Goal: Transaction & Acquisition: Purchase product/service

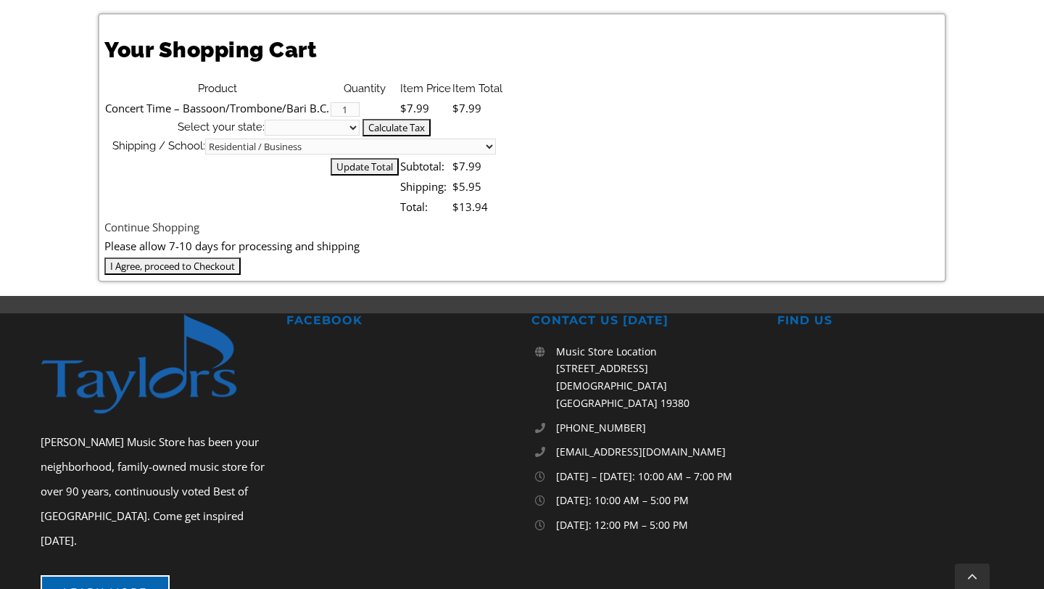
scroll to position [387, 0]
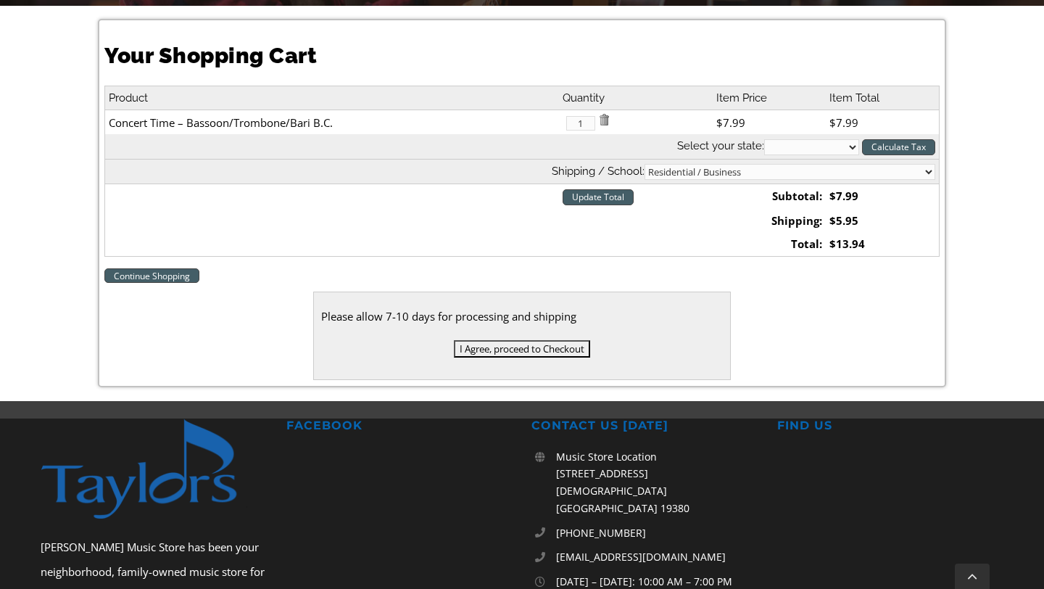
click at [566, 351] on input "I Agree, proceed to Checkout" at bounding box center [522, 348] width 136 height 17
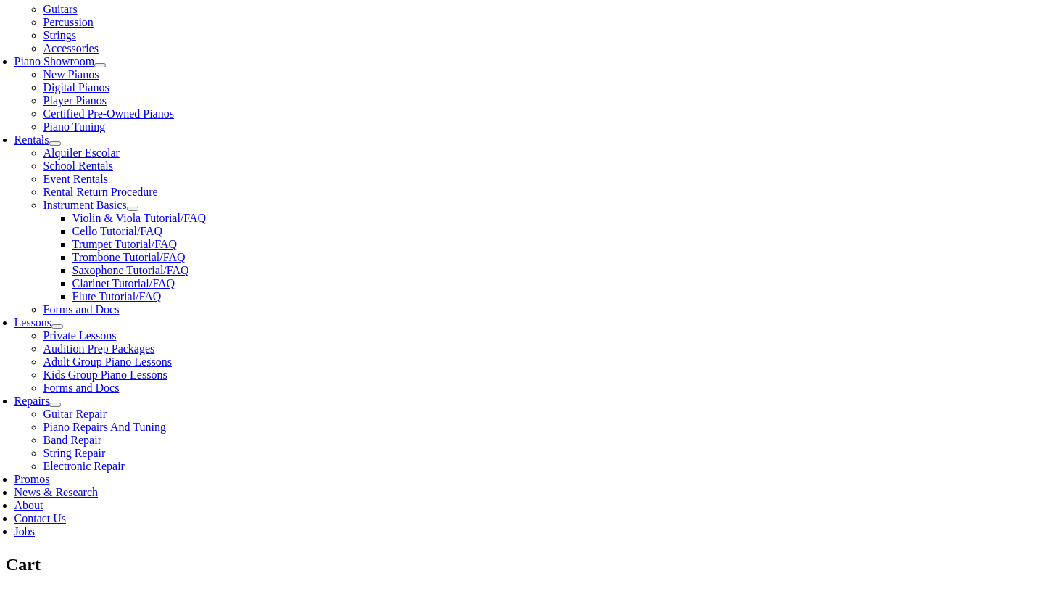
scroll to position [405, 0]
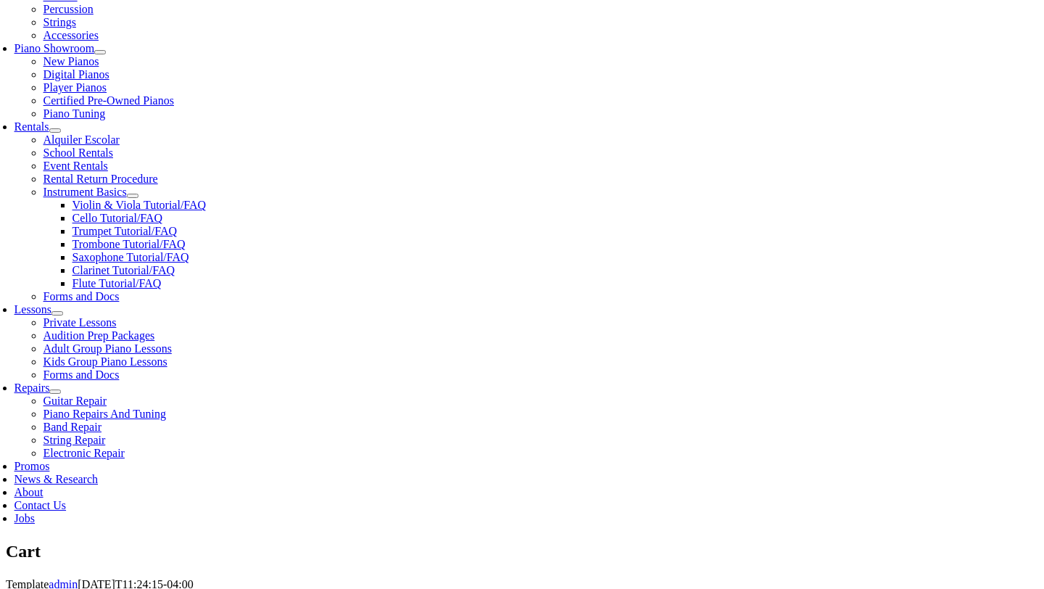
select select "PA"
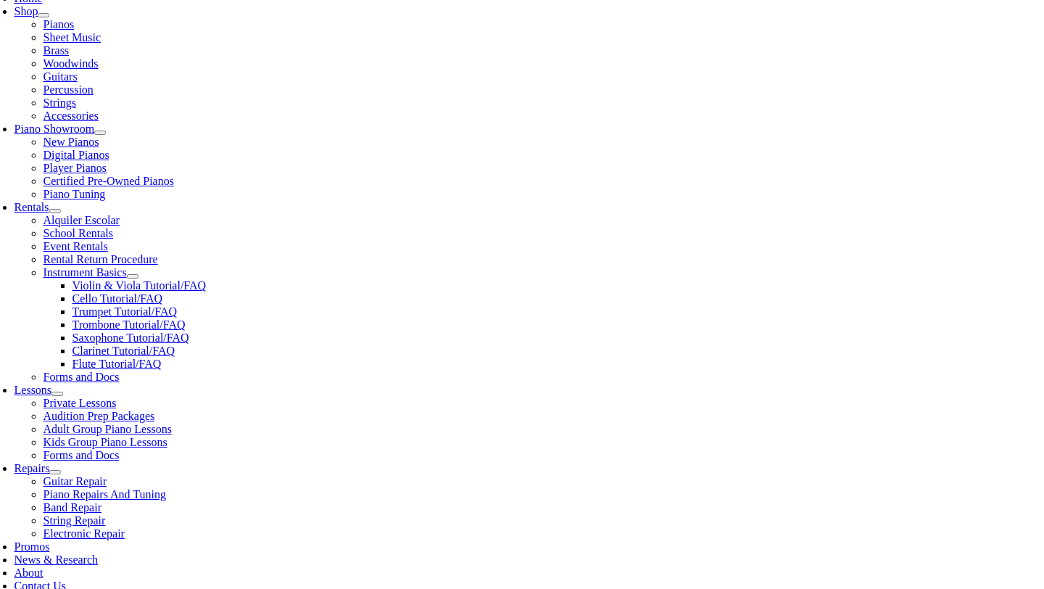
scroll to position [325, 0]
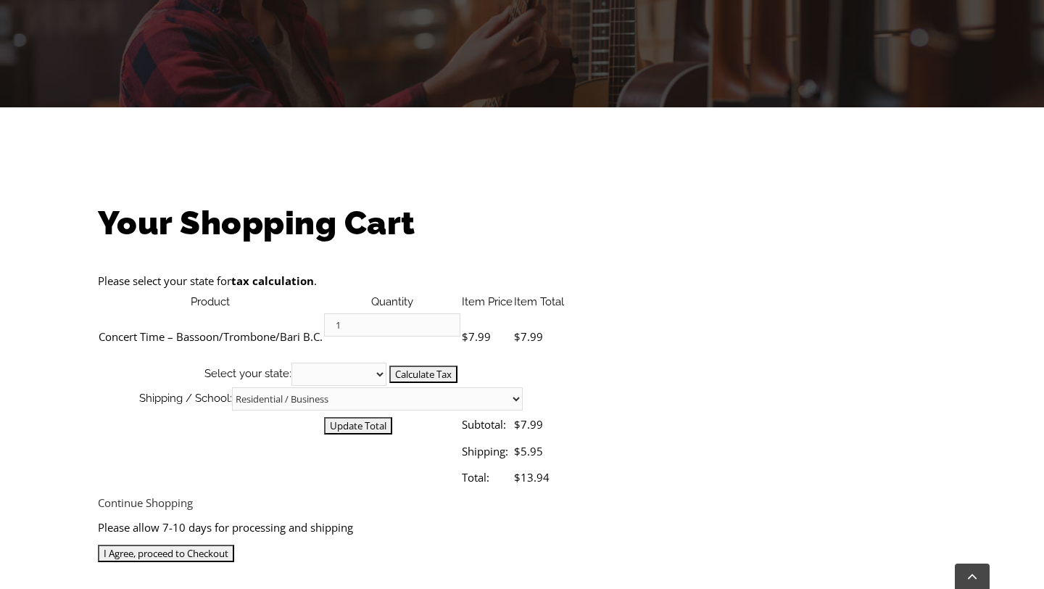
scroll to position [353, 0]
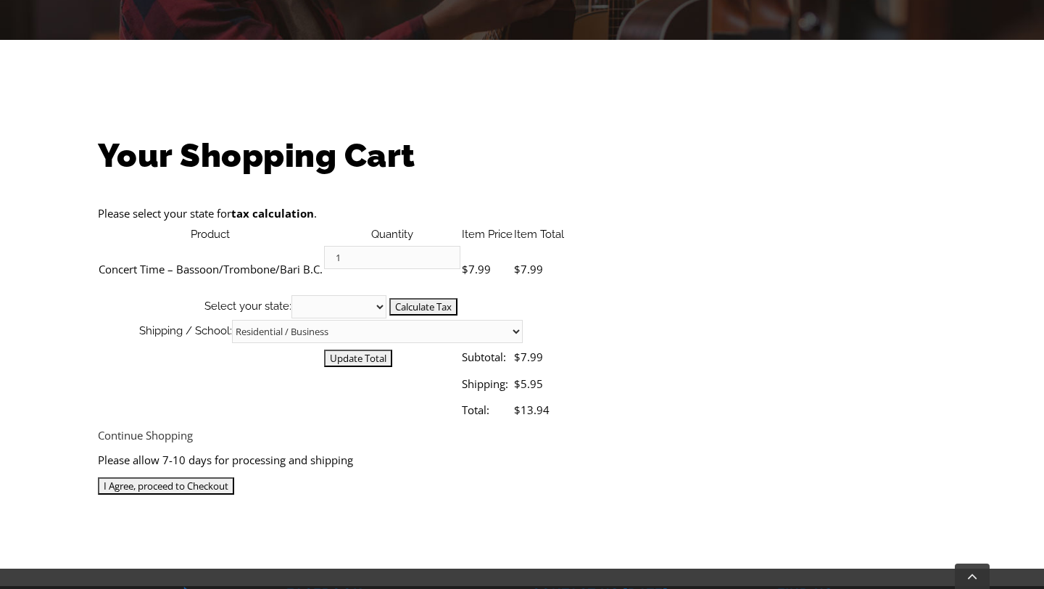
click at [386, 295] on select "[US_STATE] [US_STATE] [US_STATE] [US_STATE] [US_STATE] [US_STATE] [US_STATE] [U…" at bounding box center [338, 306] width 95 height 23
select select "PA"
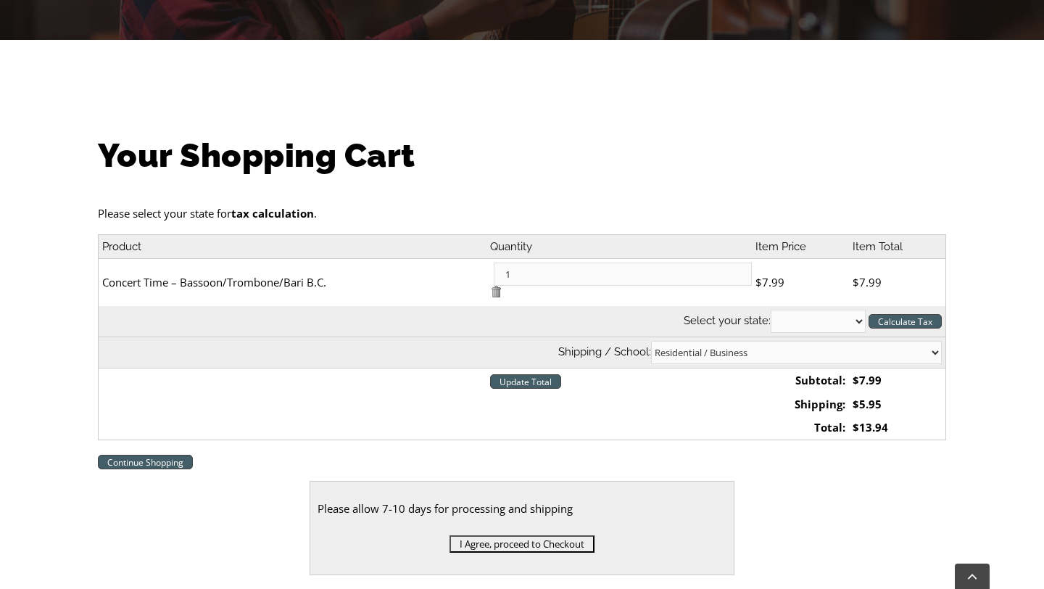
click at [764, 236] on select "[US_STATE] [US_STATE] [US_STATE] [US_STATE] [US_STATE] [US_STATE] [US_STATE] [U…" at bounding box center [811, 244] width 95 height 16
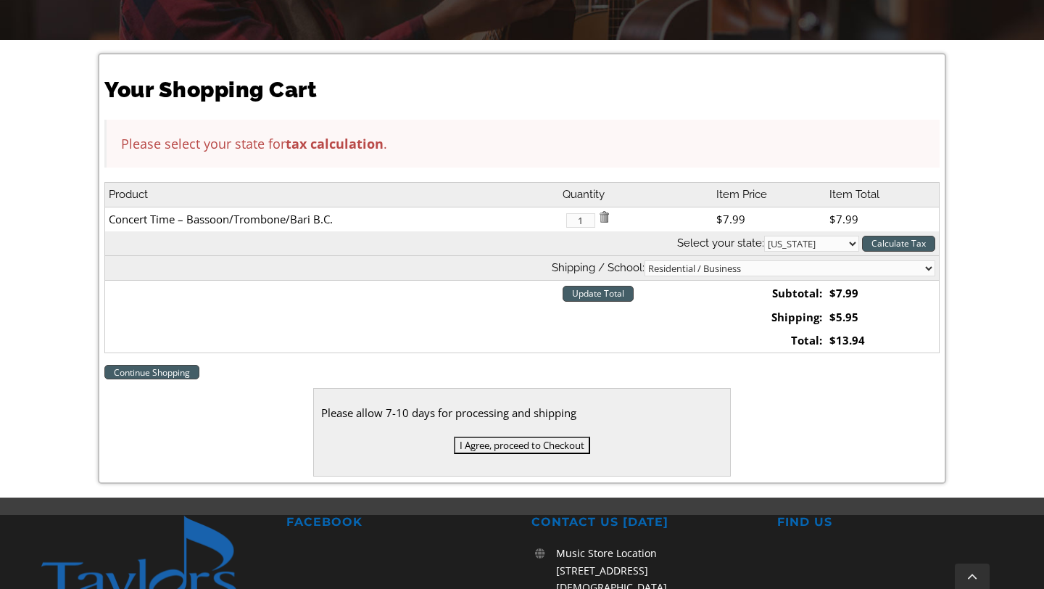
click at [893, 241] on input "Calculate Tax" at bounding box center [898, 244] width 73 height 16
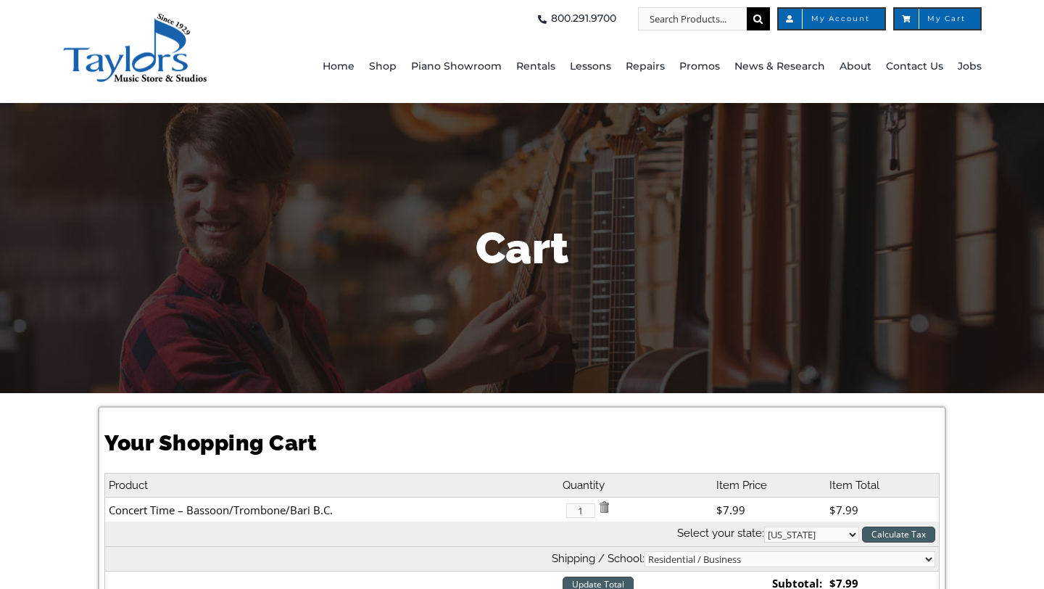
select select "PA"
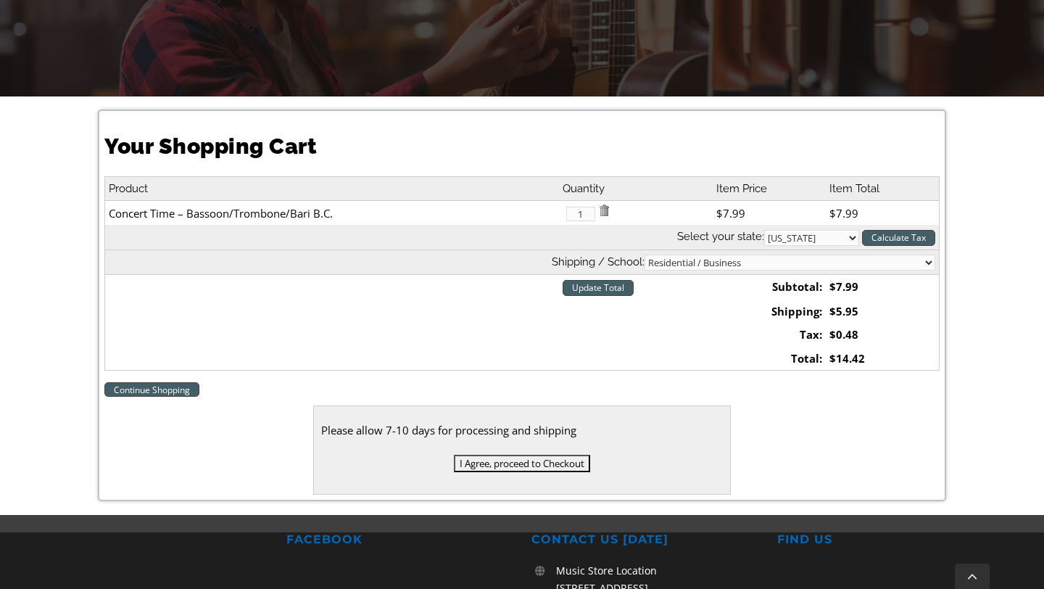
scroll to position [298, 0]
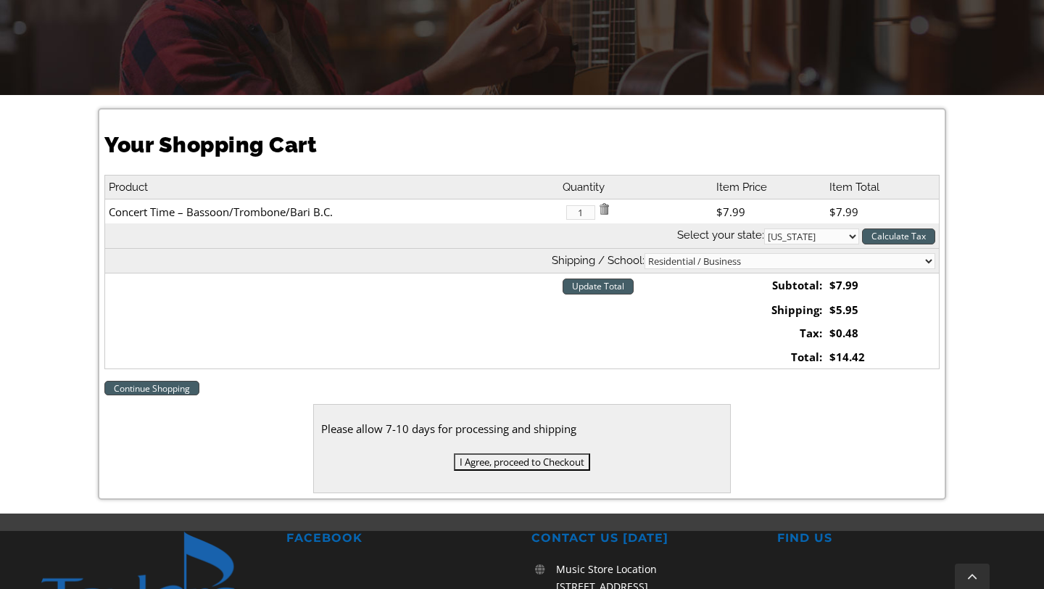
click at [856, 264] on select "Residential / Business Store Pickup Annuciation BVM Benchmark School Bishop Sha…" at bounding box center [790, 261] width 291 height 16
click at [759, 254] on select "Residential / Business Store Pickup Annuciation BVM Benchmark School Bishop Sha…" at bounding box center [790, 261] width 291 height 16
click at [679, 312] on td at bounding box center [636, 310] width 154 height 24
click at [551, 461] on input "I Agree, proceed to Checkout" at bounding box center [522, 461] width 136 height 17
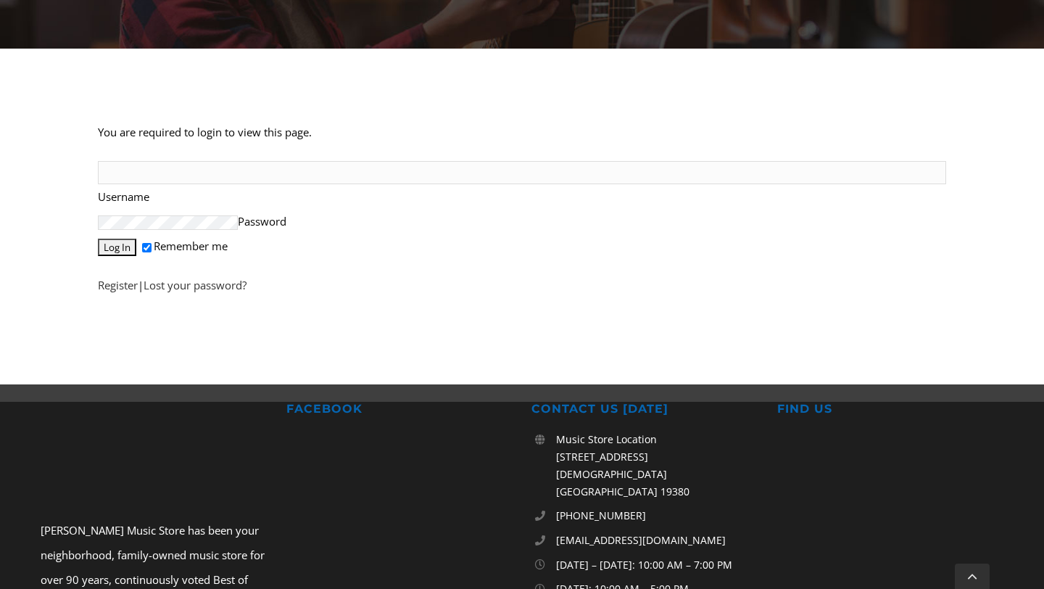
scroll to position [380, 0]
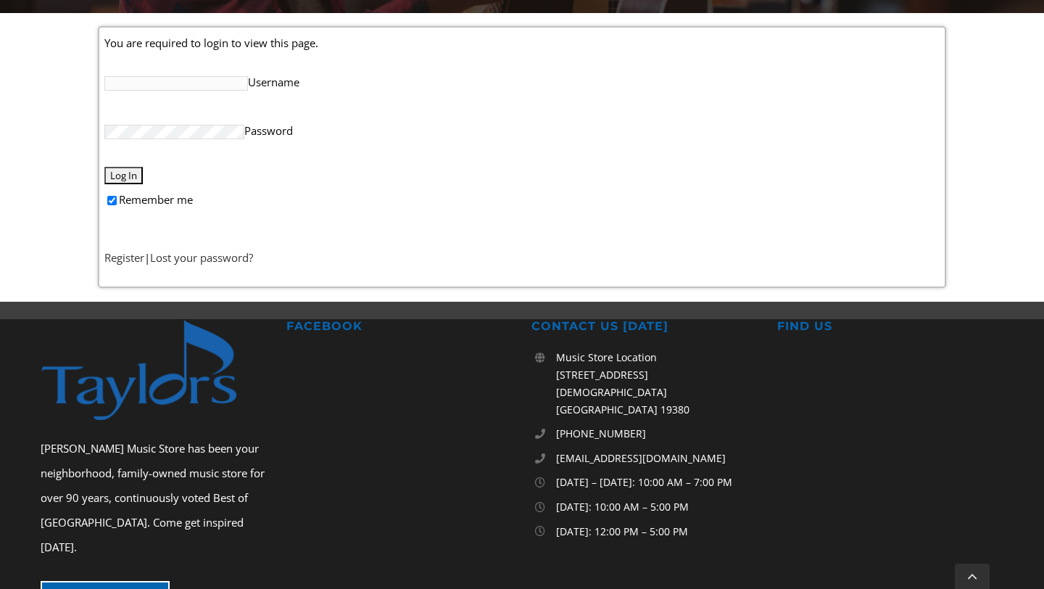
click at [139, 83] on input "Username" at bounding box center [176, 83] width 144 height 15
click at [110, 201] on input "Remember me" at bounding box center [111, 200] width 9 height 9
checkbox input "false"
click at [144, 84] on input "Username" at bounding box center [176, 83] width 144 height 15
type input "[PERSON_NAME][EMAIL_ADDRESS][DOMAIN_NAME]"
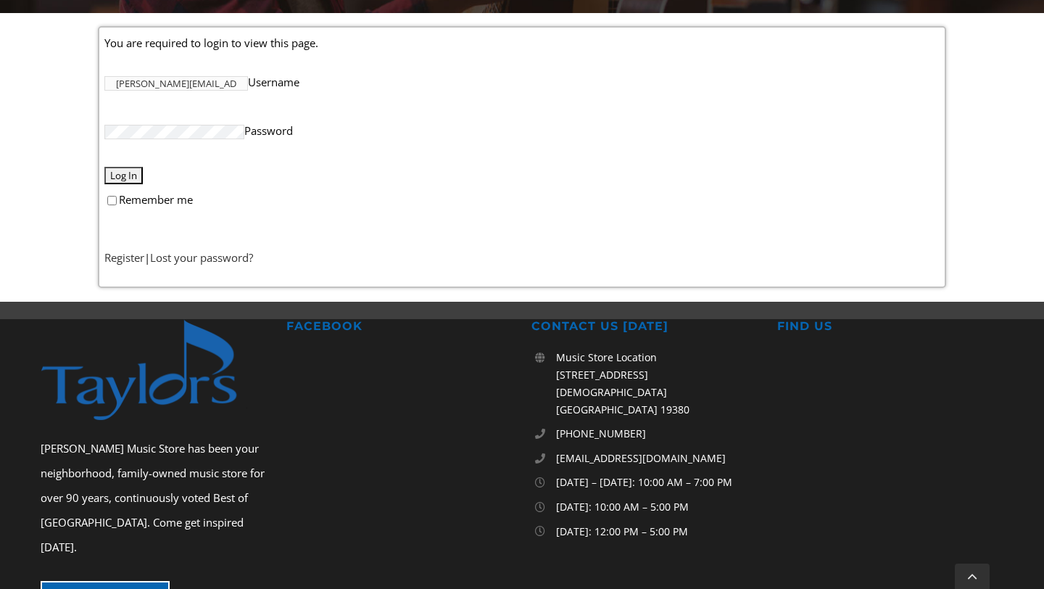
click at [124, 175] on input "Log In" at bounding box center [123, 175] width 38 height 17
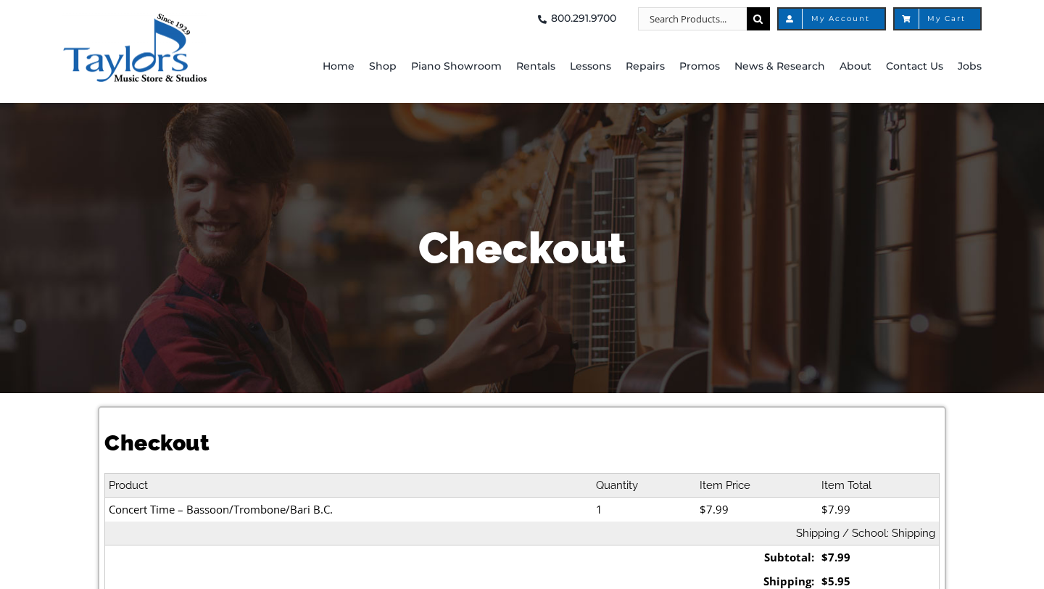
select select
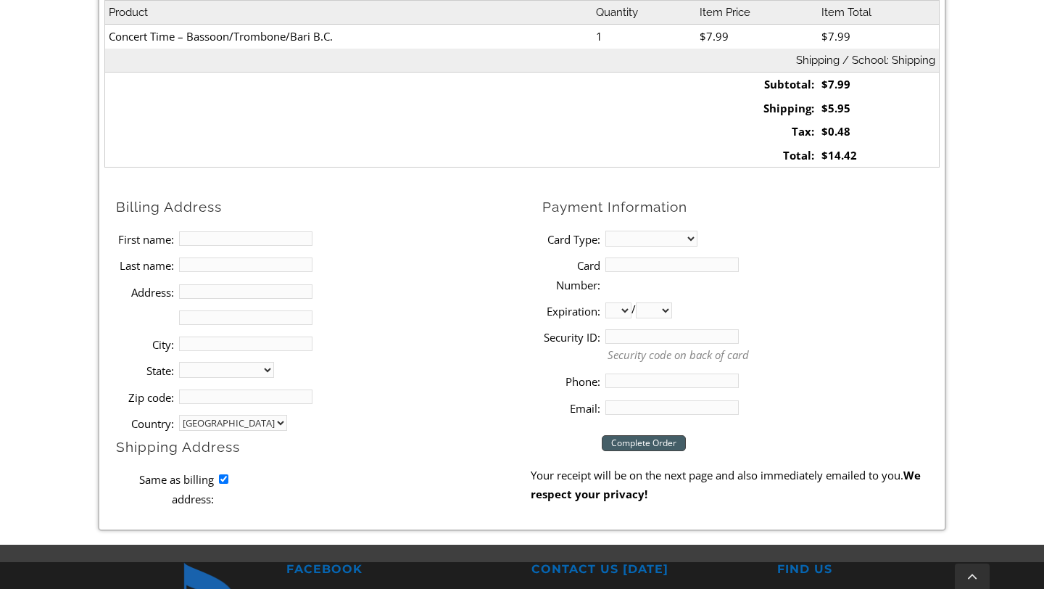
scroll to position [500, 0]
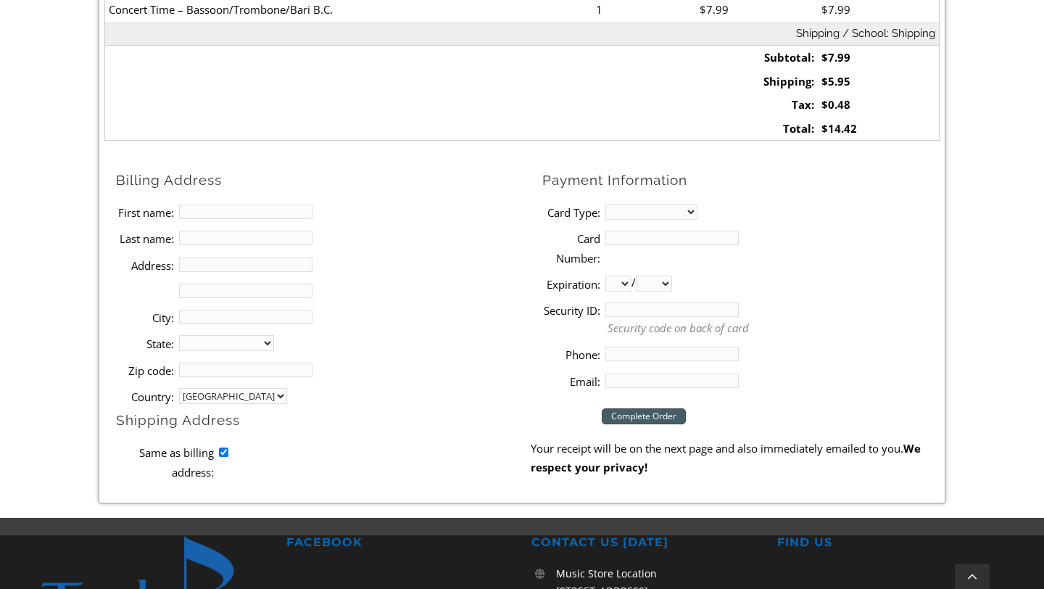
click at [218, 213] on input "First name:" at bounding box center [245, 211] width 133 height 15
type input "[PERSON_NAME]"
click at [221, 260] on input "Address:" at bounding box center [245, 264] width 133 height 15
type input "[STREET_ADDRESS]"
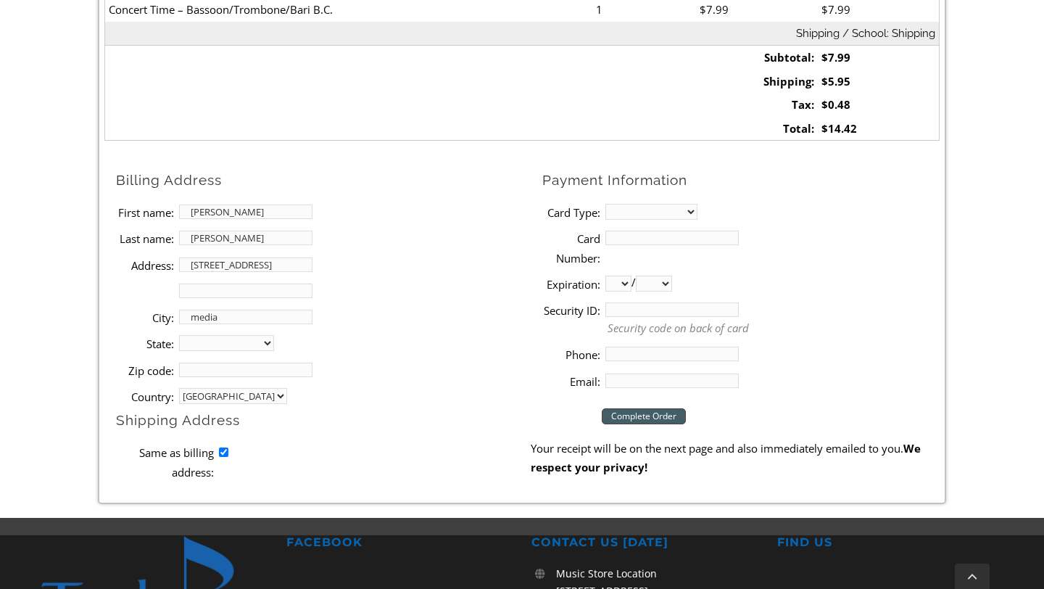
type input "media"
select select "PA"
type input "19063"
click at [391, 334] on li "State: [US_STATE] [US_STATE] [US_STATE] [US_STATE] [US_STATE] [US_STATE] [US_ST…" at bounding box center [323, 343] width 414 height 26
click at [629, 214] on select "MasterCard Visa American Express Discover" at bounding box center [651, 212] width 92 height 16
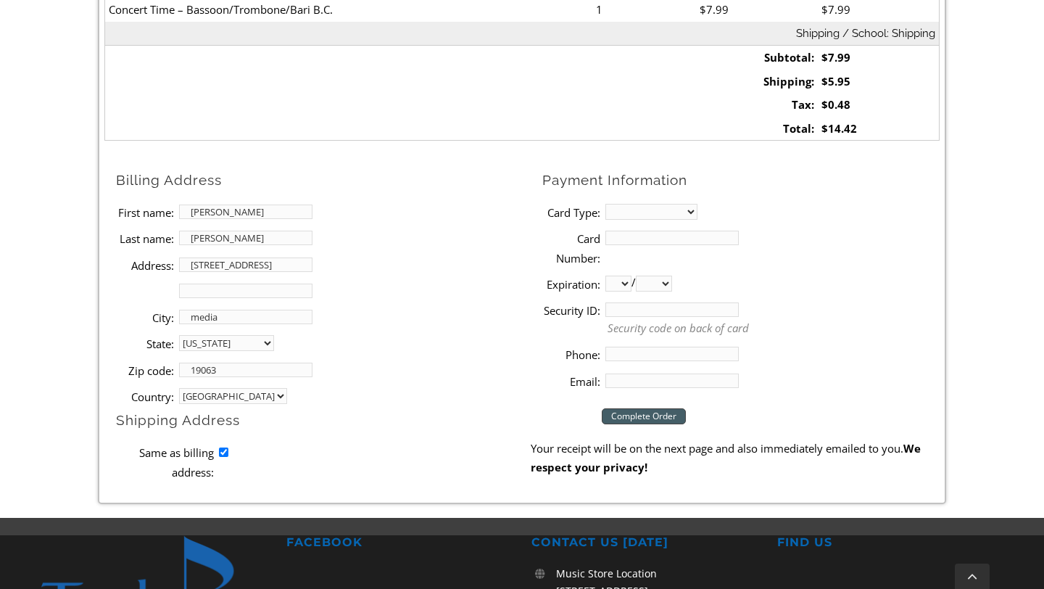
select select "mastercard"
click at [605, 204] on select "MasterCard Visa American Express Discover" at bounding box center [651, 212] width 92 height 16
click at [637, 238] on input "Card Number:" at bounding box center [671, 238] width 133 height 15
type input "[CREDIT_CARD_NUMBER]"
click at [618, 284] on select "01 02 03 04 05 06 07 08 09 10 11 12" at bounding box center [618, 284] width 26 height 16
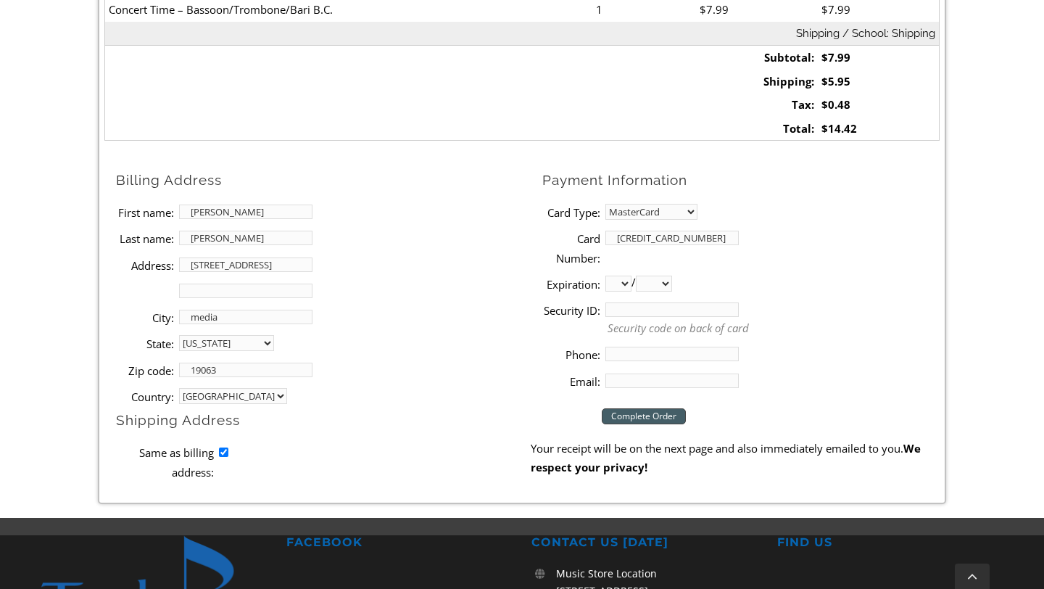
select select "09"
click at [605, 276] on select "01 02 03 04 05 06 07 08 09 10 11 12" at bounding box center [618, 284] width 26 height 16
click at [663, 285] on select "2025 2026 2027 2028 2029 2030 2031 2032 2033 2034 2035 2036 2037" at bounding box center [654, 284] width 36 height 16
select select "2029"
click at [641, 276] on select "2025 2026 2027 2028 2029 2030 2031 2032 2033 2034 2035 2036 2037" at bounding box center [654, 284] width 36 height 16
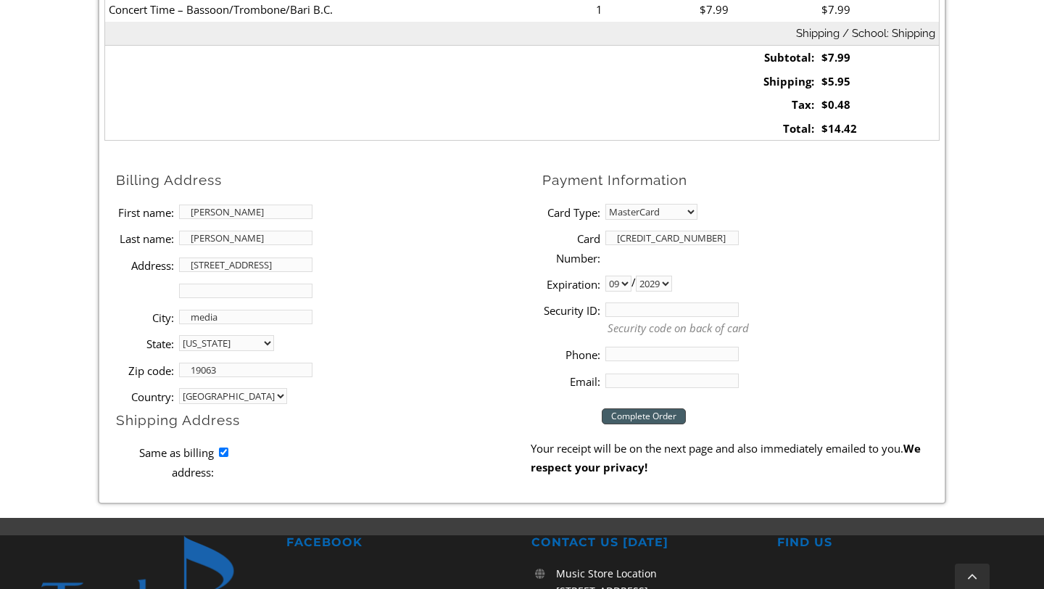
click at [634, 310] on input "Security ID:" at bounding box center [671, 309] width 133 height 15
type input "268"
click at [621, 356] on input "Phone:" at bounding box center [671, 354] width 133 height 15
type input "4025147354"
click at [615, 382] on input "Email:" at bounding box center [671, 380] width 133 height 15
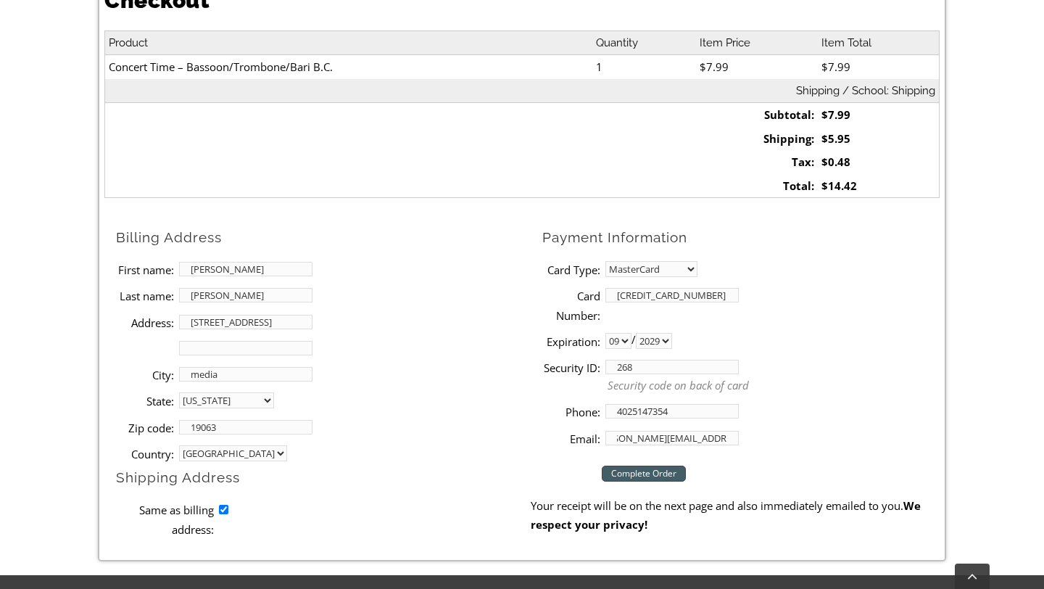
scroll to position [422, 0]
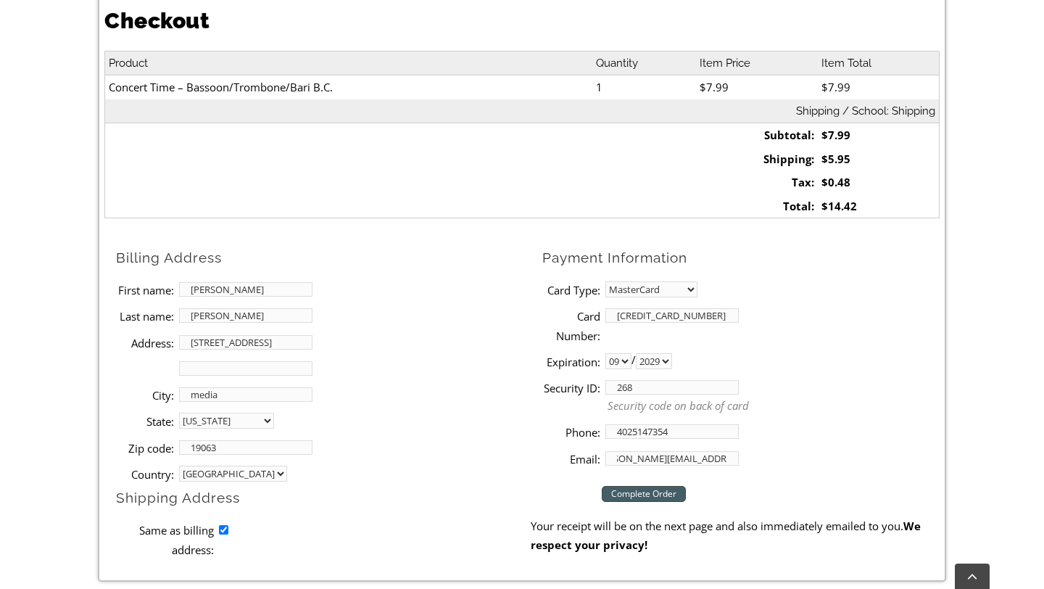
type input "[PERSON_NAME][EMAIL_ADDRESS][DOMAIN_NAME]"
click at [649, 492] on input "Complete Order" at bounding box center [644, 494] width 84 height 16
